Goal: Share content

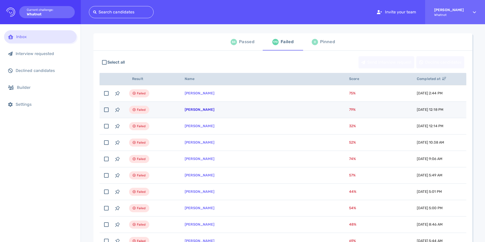
scroll to position [25, 0]
click at [204, 110] on link "Teaonna White" at bounding box center [200, 110] width 30 height 4
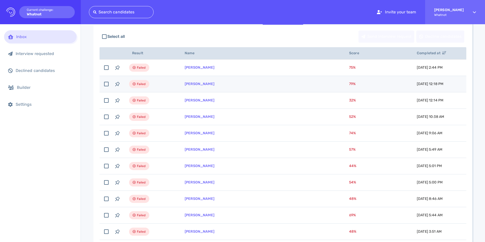
scroll to position [0, 0]
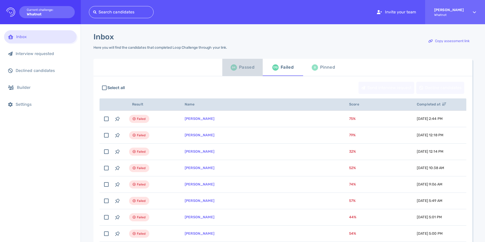
click at [251, 67] on div "Passed" at bounding box center [246, 68] width 15 height 8
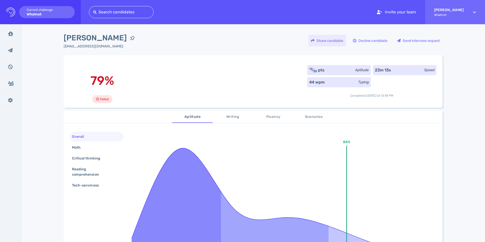
click at [335, 39] on div "Share candidate" at bounding box center [327, 41] width 37 height 12
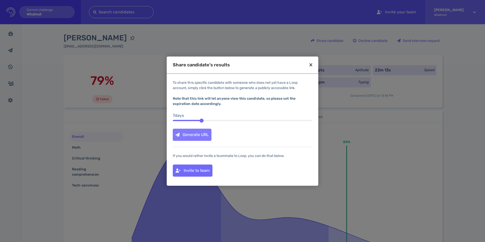
click at [194, 135] on div "Generate URL" at bounding box center [192, 135] width 38 height 12
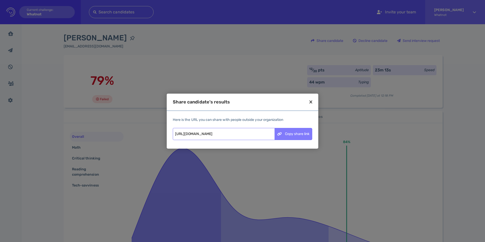
click at [287, 134] on div "Copy share link" at bounding box center [293, 134] width 37 height 12
click at [310, 102] on icon at bounding box center [311, 102] width 3 height 5
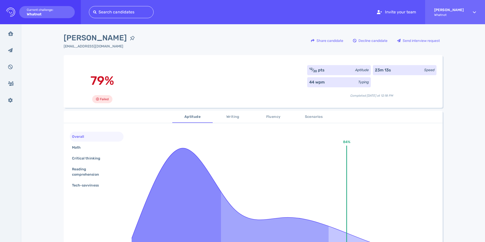
click at [270, 118] on span "Fluency" at bounding box center [273, 117] width 34 height 6
